Goal: Find specific page/section: Find specific page/section

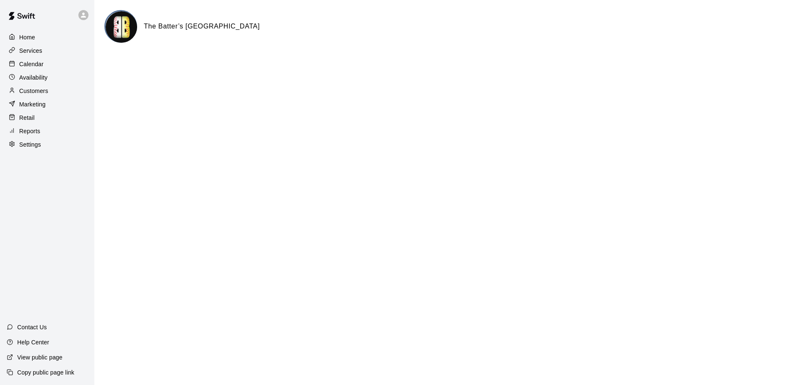
click at [18, 63] on div at bounding box center [14, 64] width 10 height 8
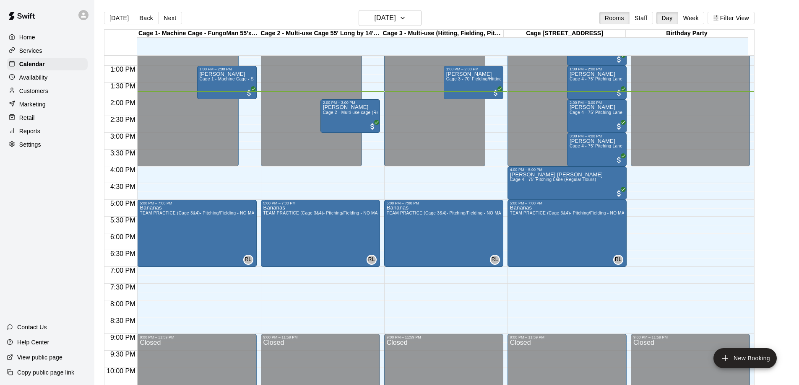
scroll to position [441, 0]
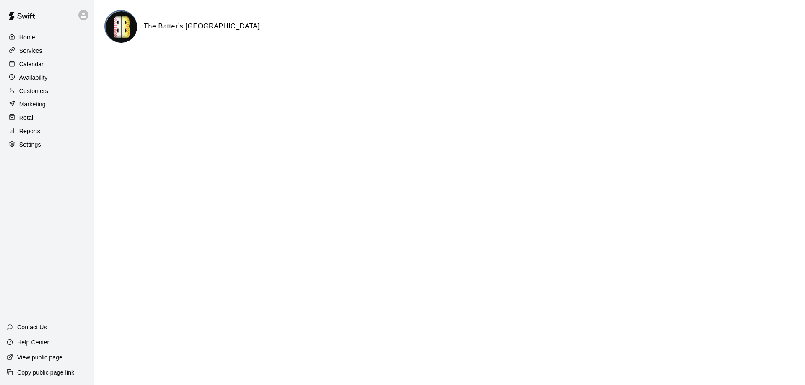
click at [26, 63] on p "Calendar" at bounding box center [31, 64] width 24 height 8
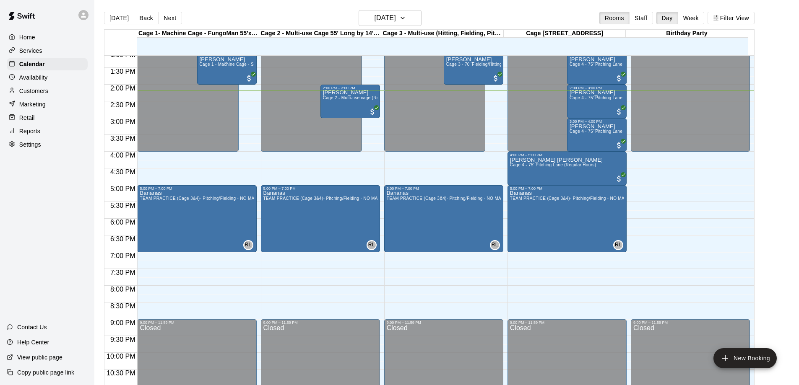
scroll to position [399, 0]
